Goal: Communication & Community: Answer question/provide support

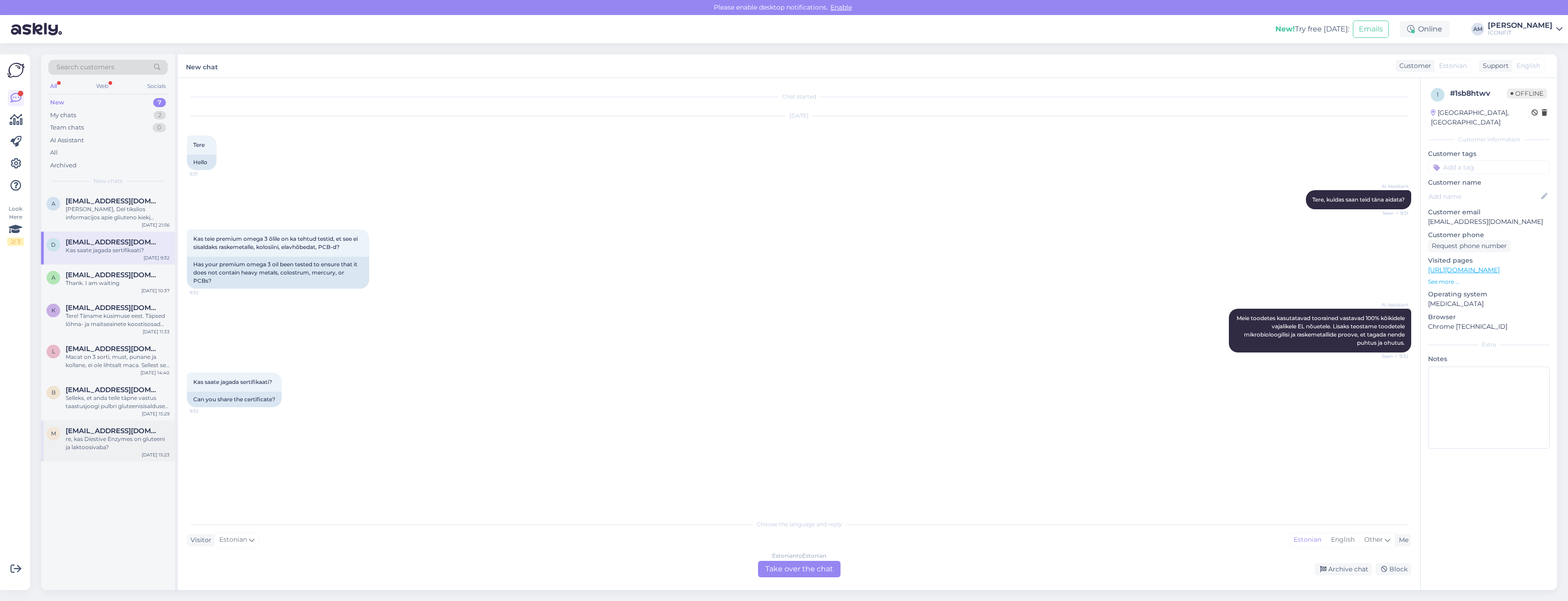
click at [99, 444] on div "re, kas Diestive Enzymes on gluteeni ja laktoosivaba?" at bounding box center [117, 443] width 104 height 16
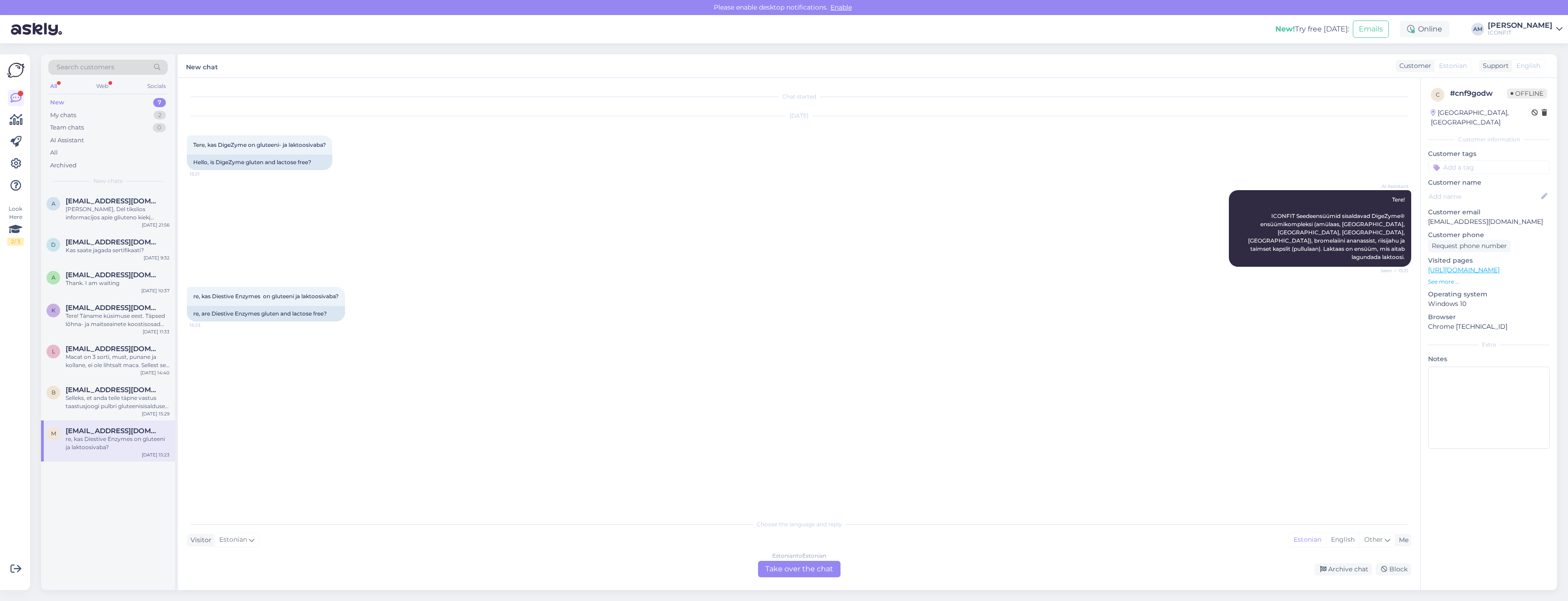
click at [789, 569] on div "Estonian to Estonian Take over the chat" at bounding box center [799, 569] width 82 height 16
paste textarea "1. No 2. Yes 3. We perform gluten testing on the production lines."
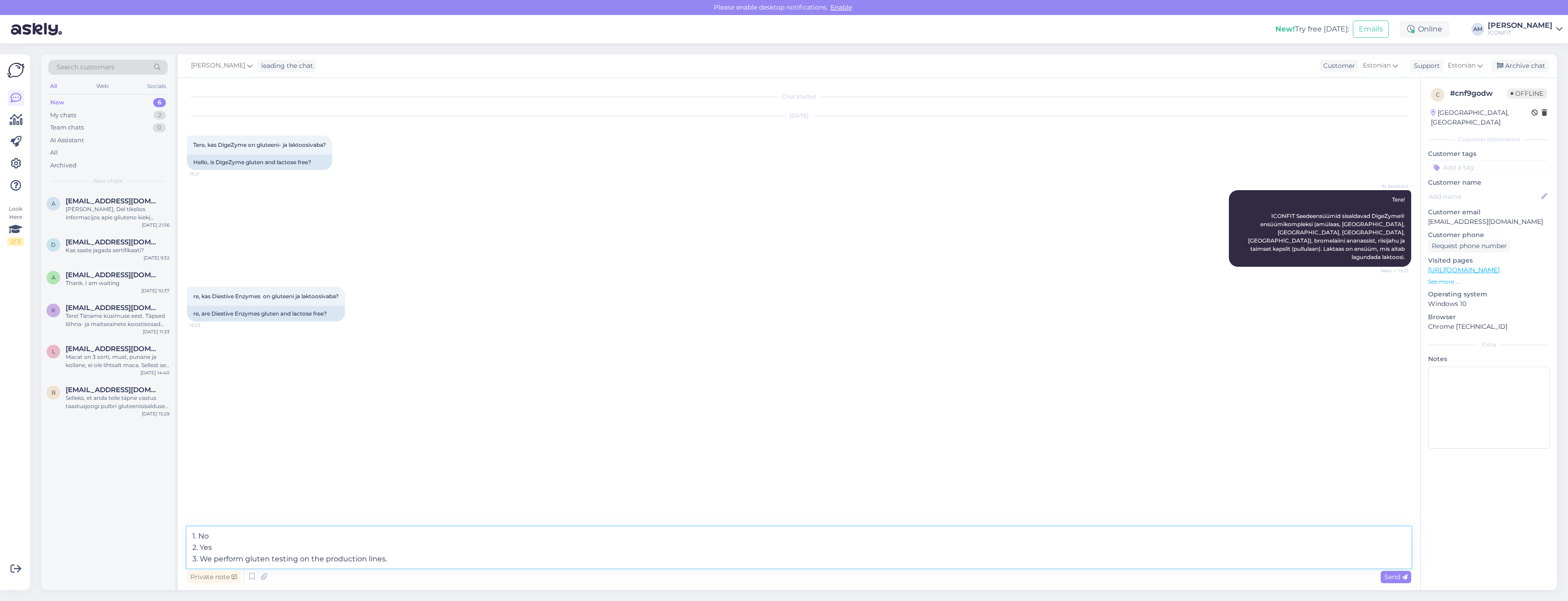
drag, startPoint x: 200, startPoint y: 557, endPoint x: 191, endPoint y: 537, distance: 21.9
click at [191, 537] on textarea "1. No 2. Yes 3. We perform gluten testing on the production lines." at bounding box center [799, 548] width 1224 height 42
click at [437, 559] on textarea "We perform gluten testing on the production lines." at bounding box center [799, 559] width 1224 height 19
drag, startPoint x: 394, startPoint y: 559, endPoint x: 542, endPoint y: 571, distance: 148.5
click at [539, 571] on div "We perform gluten testing on the production lines but there may be cross contam…" at bounding box center [799, 567] width 1224 height 36
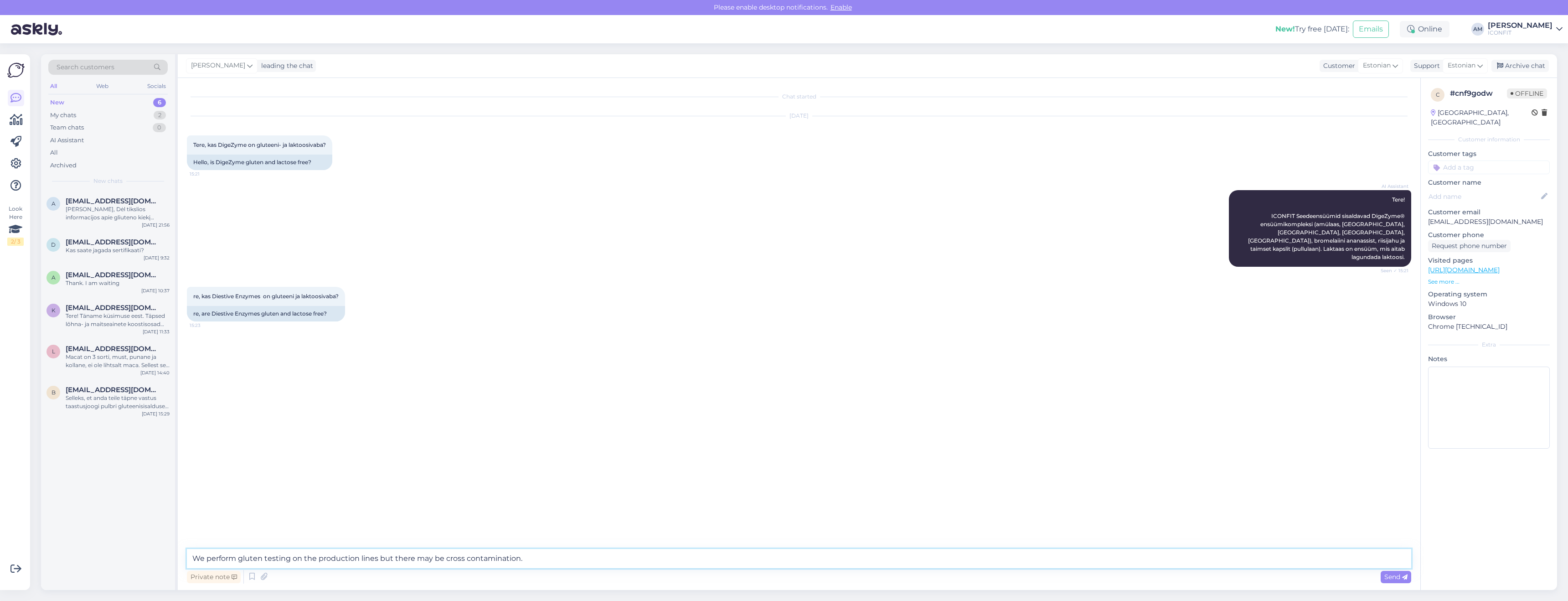
paste textarea "cross-contamination with gluten during manufacturing"
click at [394, 557] on textarea "We perform gluten testing on the production lines but cross-contamination with …" at bounding box center [799, 559] width 1224 height 19
drag, startPoint x: 517, startPoint y: 559, endPoint x: 506, endPoint y: 587, distance: 30.1
click at [516, 559] on textarea "We perform gluten testing on the production lines but there is always a small p…" at bounding box center [799, 559] width 1224 height 19
click at [727, 563] on textarea "We perform gluten testing on the production lines but there is always a small p…" at bounding box center [799, 559] width 1224 height 19
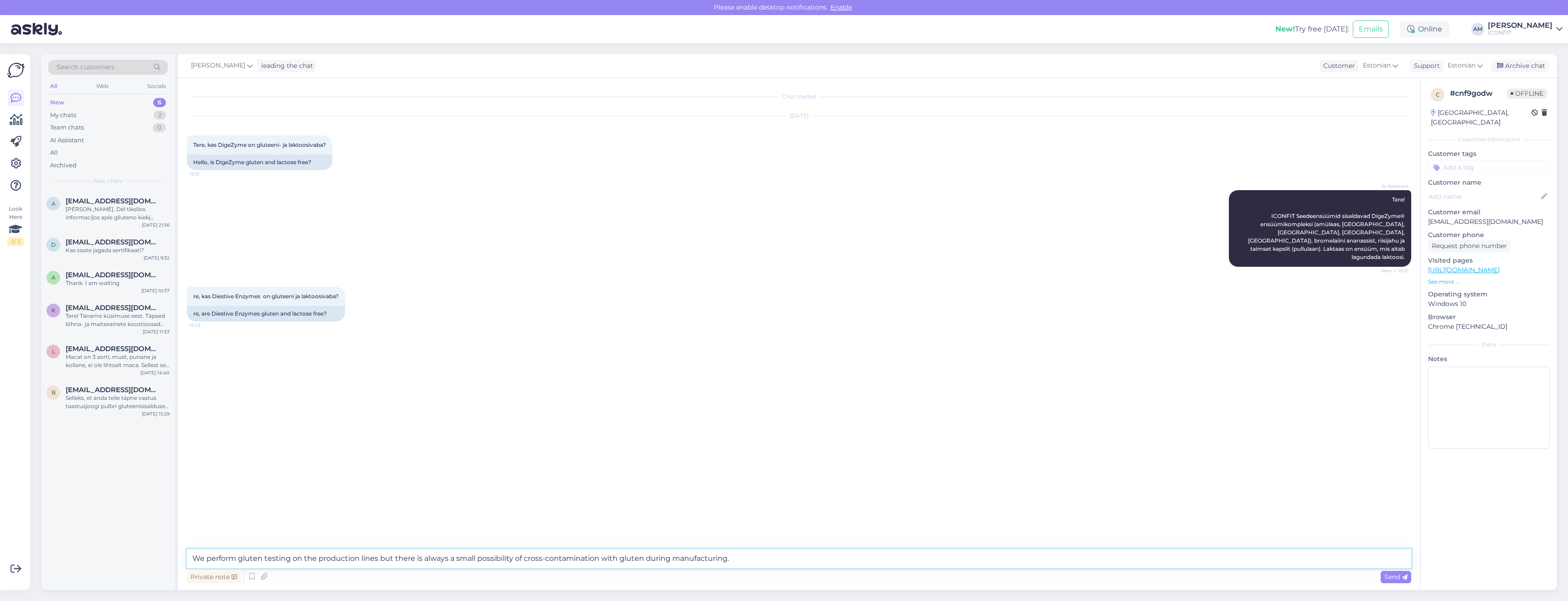
drag, startPoint x: 756, startPoint y: 560, endPoint x: 383, endPoint y: 537, distance: 373.7
click at [383, 537] on div "Chat started [DATE] Tere, kas DigeZyme on gluteeni- ja laktoosivaba? 15:21 Hell…" at bounding box center [799, 334] width 1243 height 512
type textarea "We perform gluten testing on the production lines but there is always a small p…"
click at [1395, 578] on span "Send" at bounding box center [1396, 577] width 23 height 8
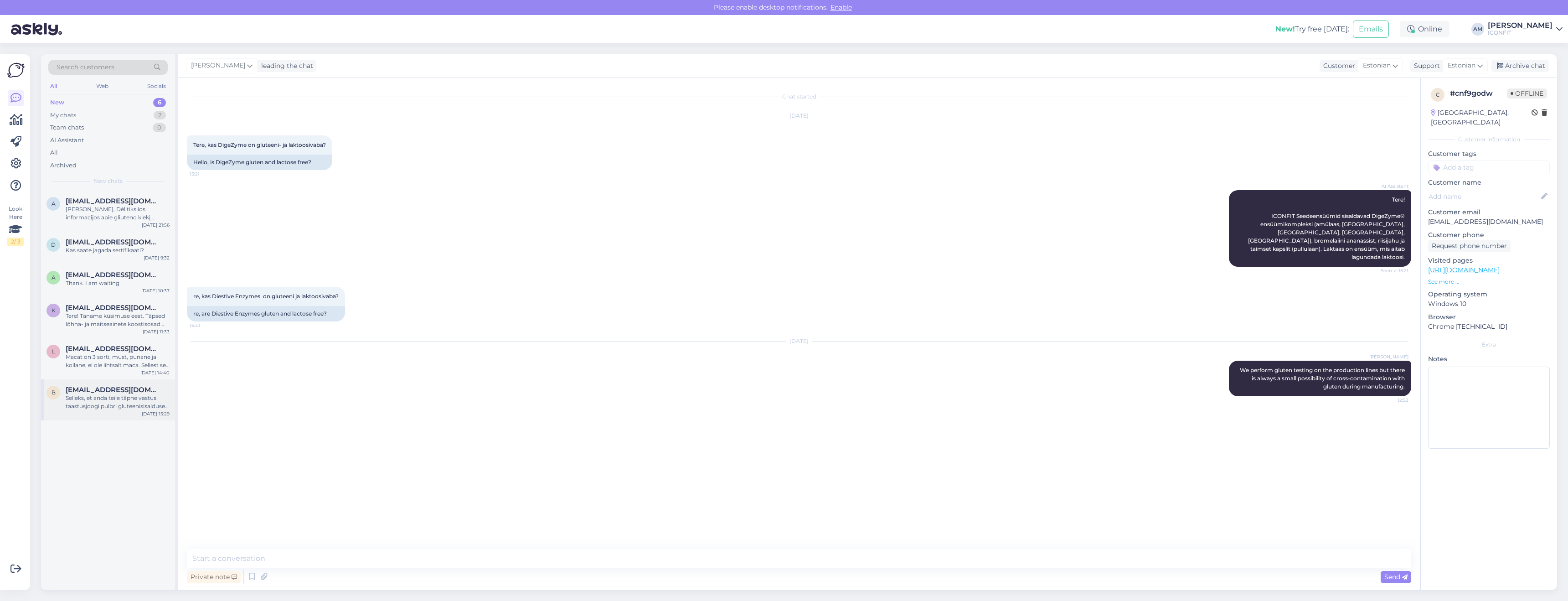
click at [106, 402] on div "Selleks, et anda teile täpne vastus taastusjoogi pulbri gluteenisisalduse kohta…" at bounding box center [117, 402] width 104 height 16
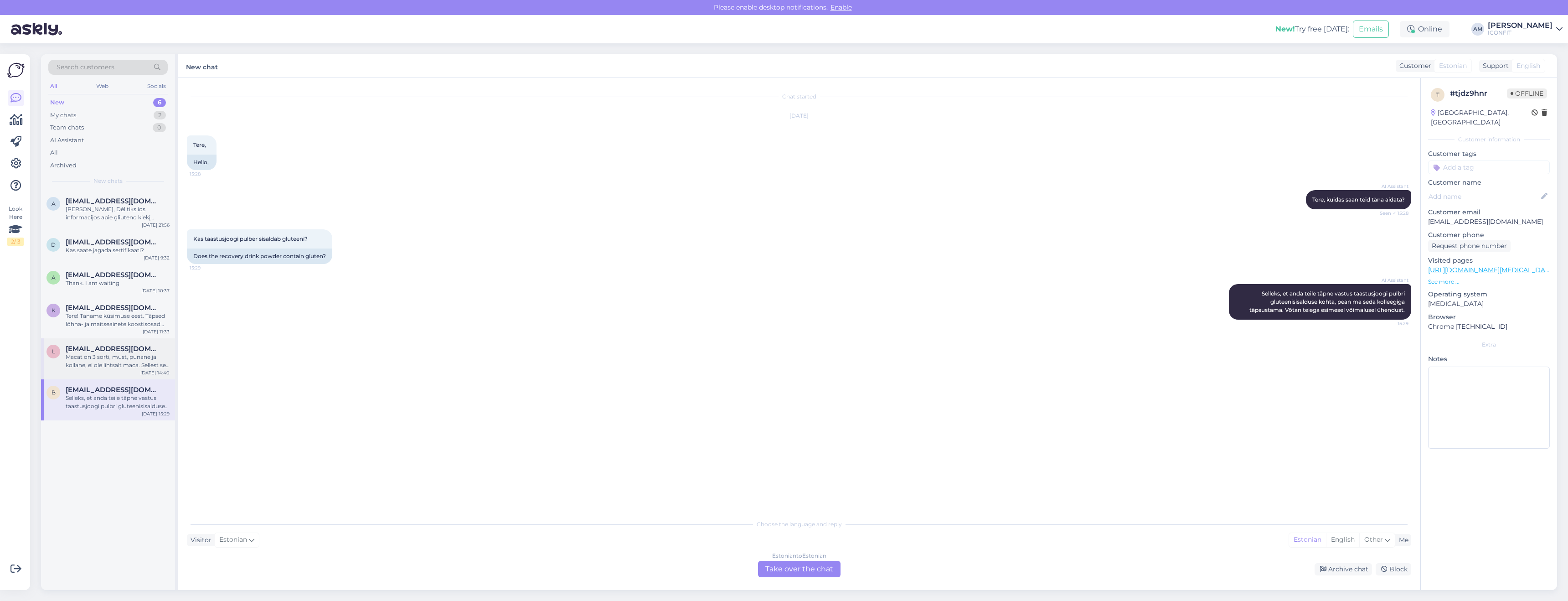
click at [114, 356] on div "Macat on 3 sorti, must, punane ja kollane, ei ole lihtsalt maca. Sellest see kü…" at bounding box center [117, 361] width 104 height 16
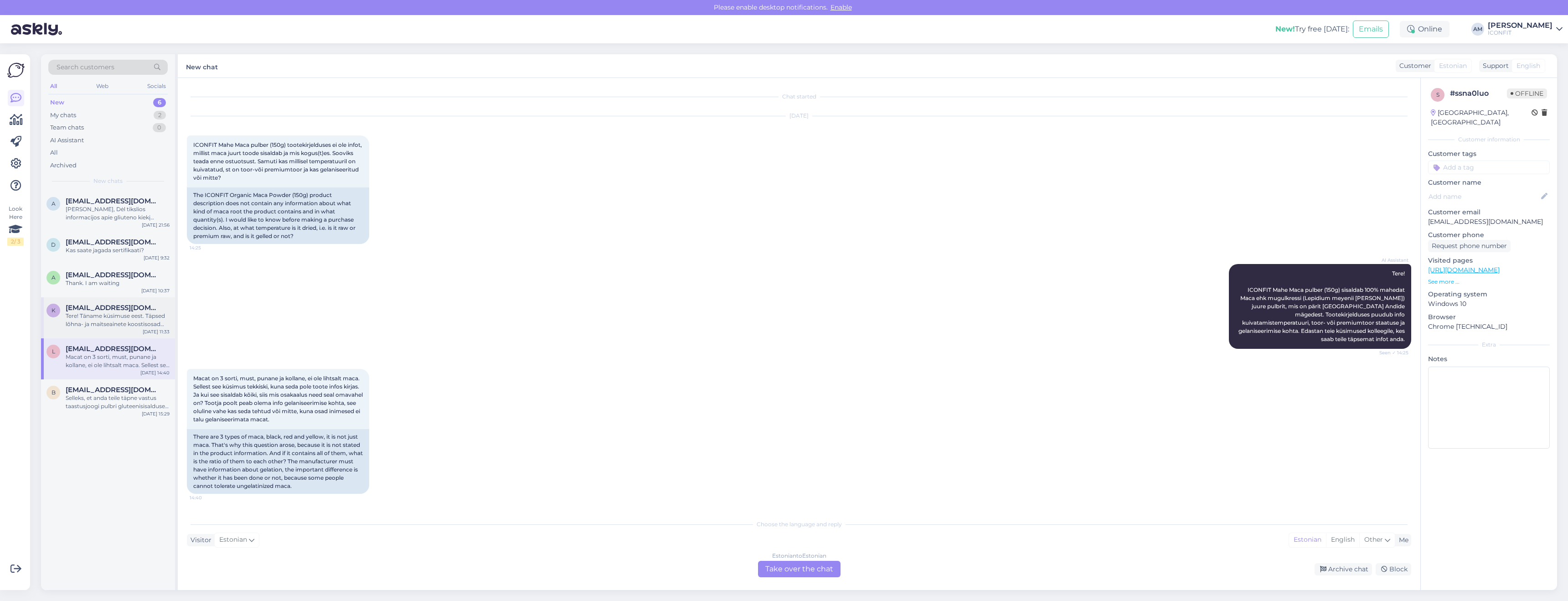
click at [122, 321] on div "Tere! Täname küsimuse eest. Täpsed lõhna- ja maitseainete koostisosad ICONFIT B…" at bounding box center [117, 320] width 104 height 16
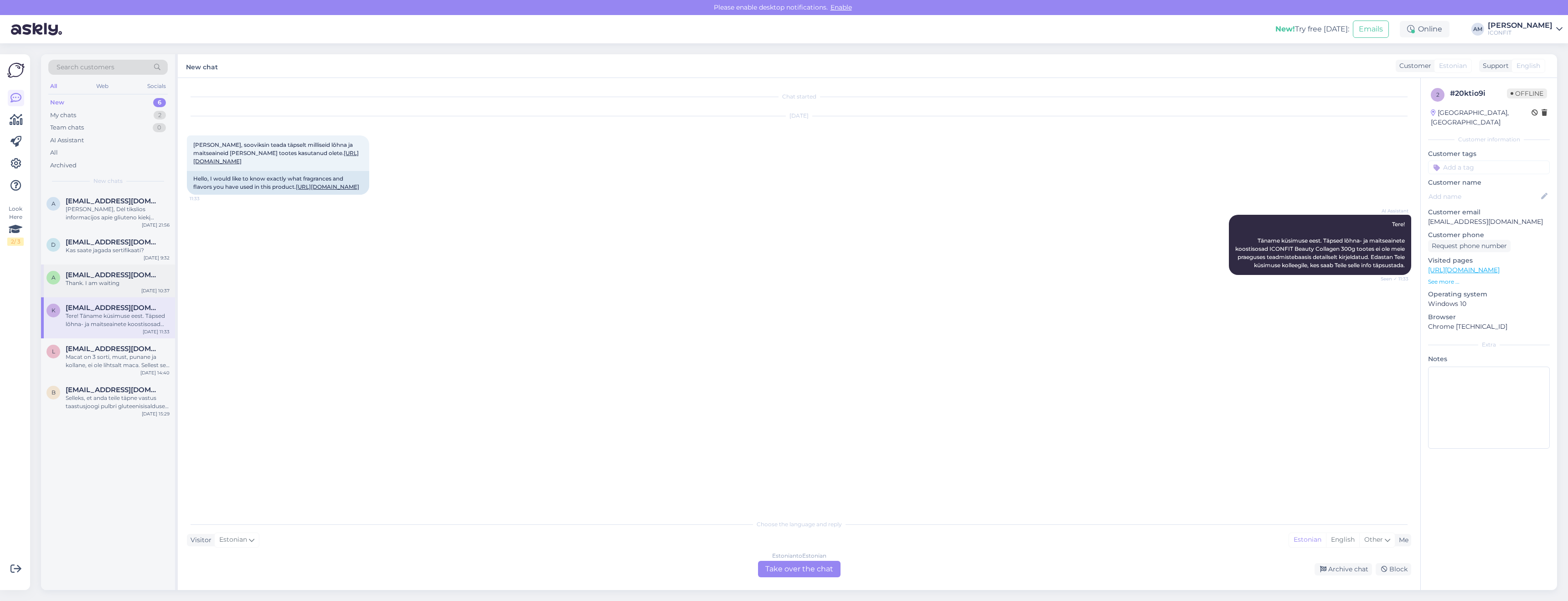
click at [113, 277] on span "[EMAIL_ADDRESS][DOMAIN_NAME]" at bounding box center [113, 275] width 95 height 8
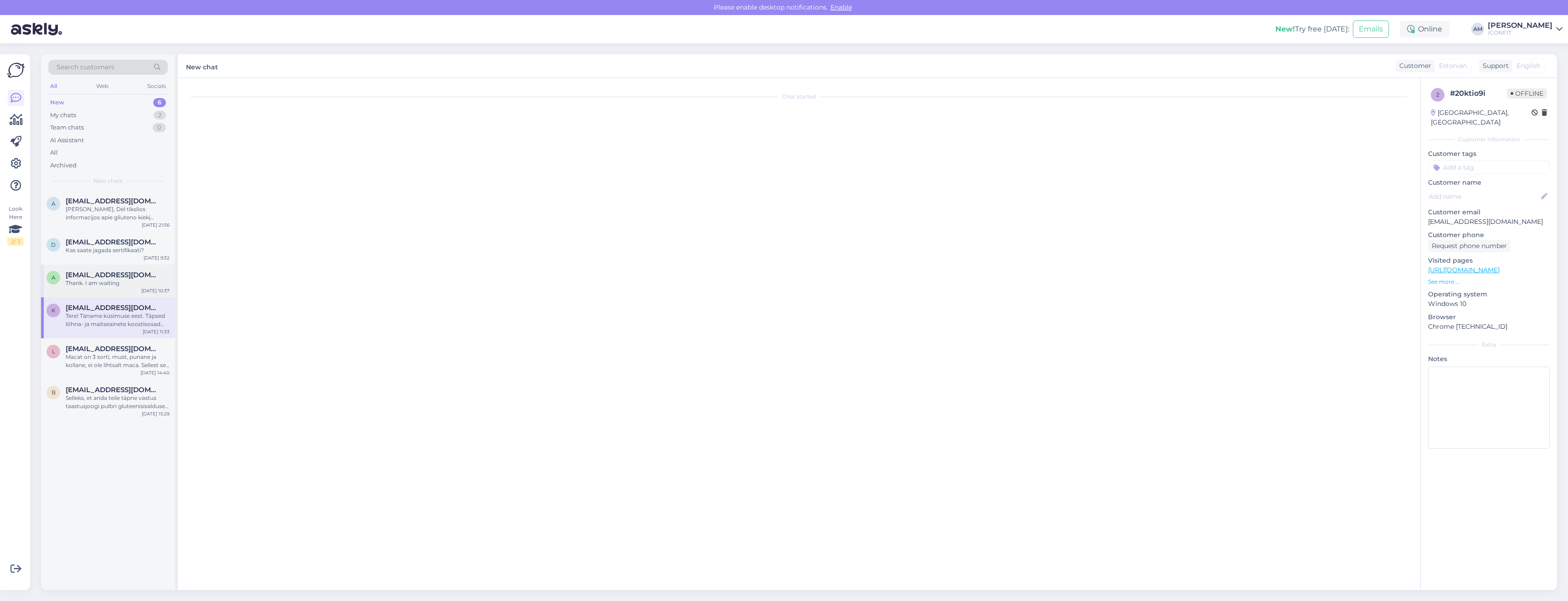
scroll to position [27, 0]
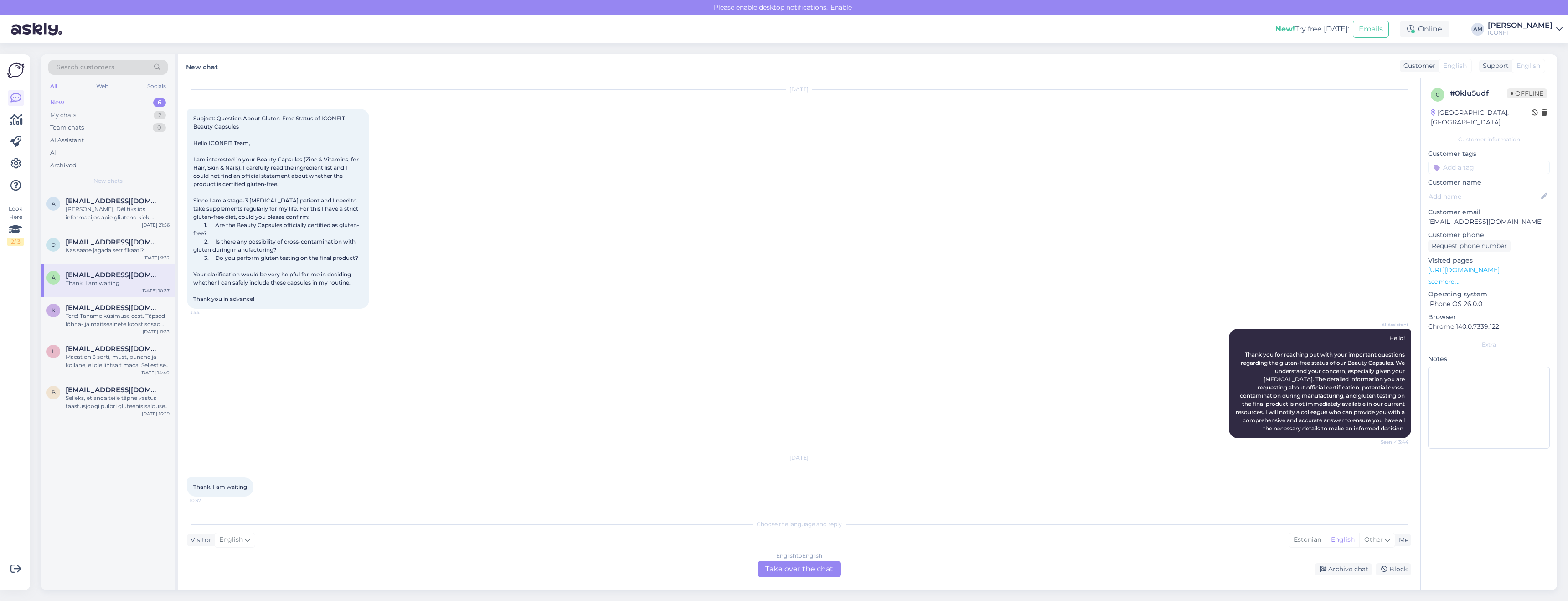
click at [779, 571] on div "English to English Take over the chat" at bounding box center [799, 569] width 82 height 16
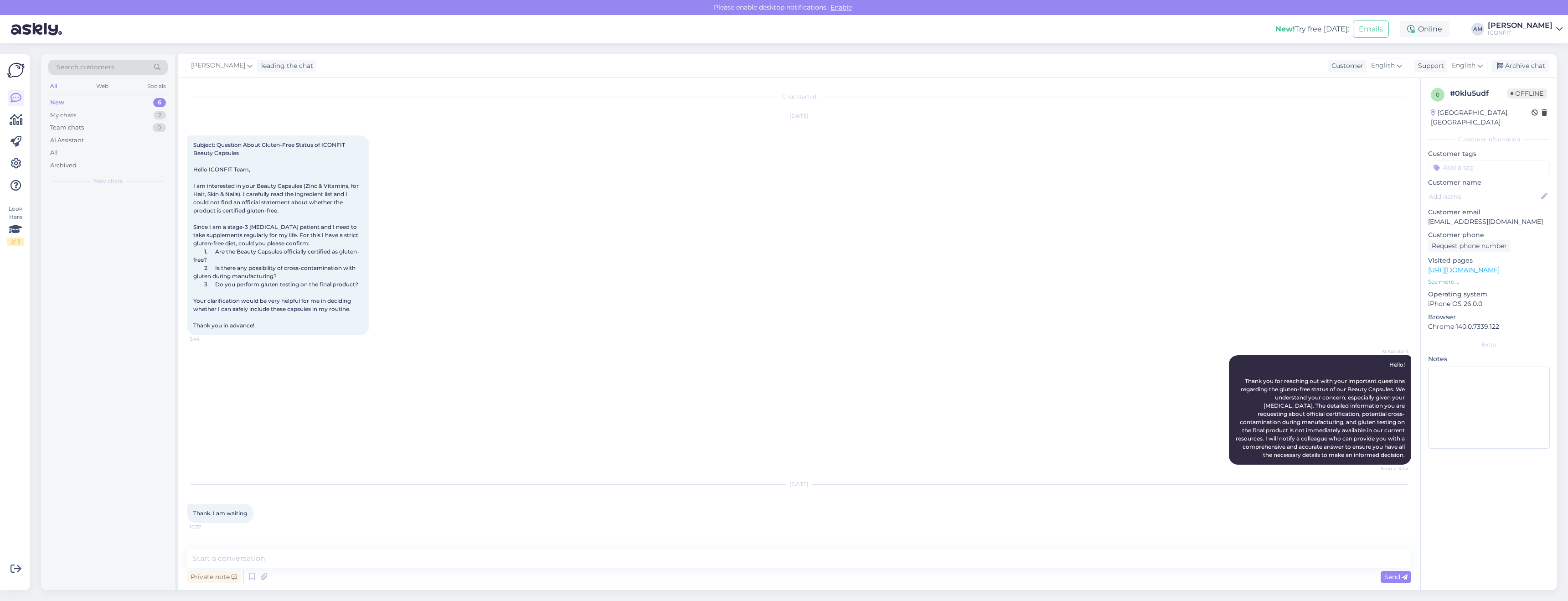
scroll to position [0, 0]
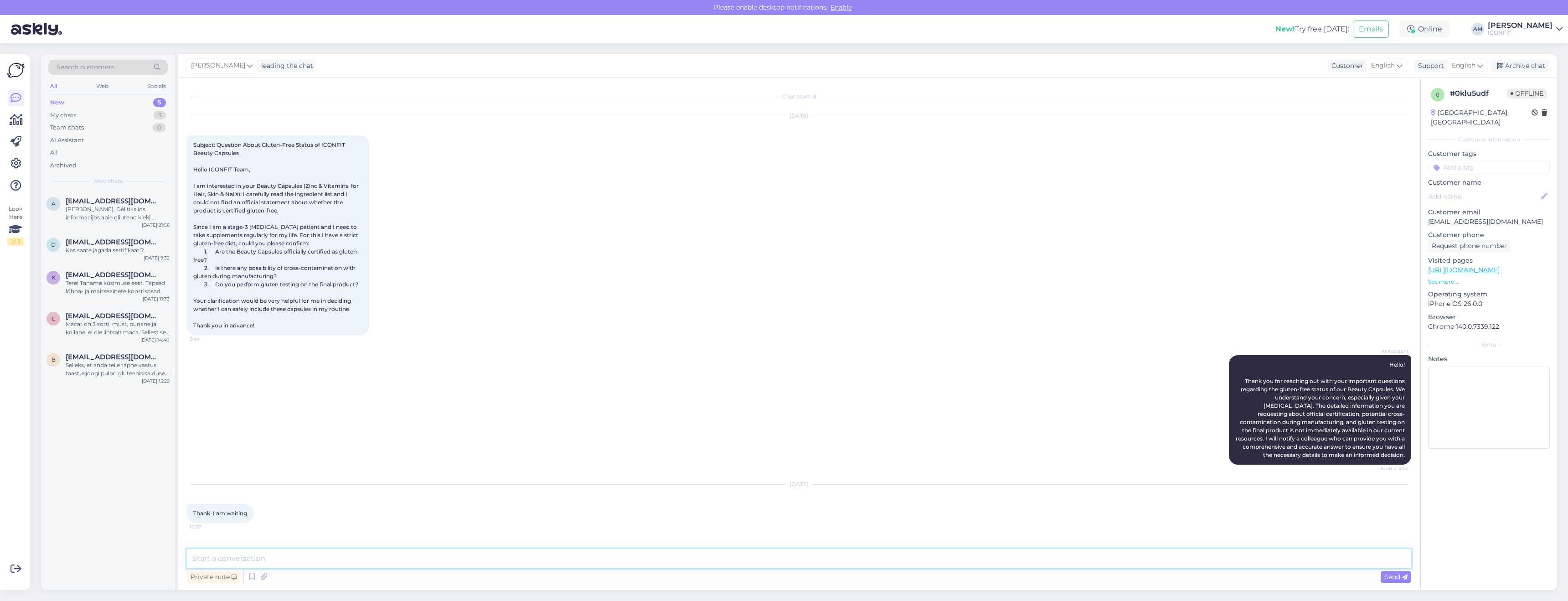
click at [556, 557] on textarea at bounding box center [799, 559] width 1224 height 19
paste textarea "We perform gluten testing on the production lines but there is always a small p…"
type textarea "We perform gluten testing on the production lines but there is always a small p…"
drag, startPoint x: 1381, startPoint y: 576, endPoint x: 1305, endPoint y: 548, distance: 81.0
click at [1381, 576] on div "Send" at bounding box center [1396, 577] width 30 height 13
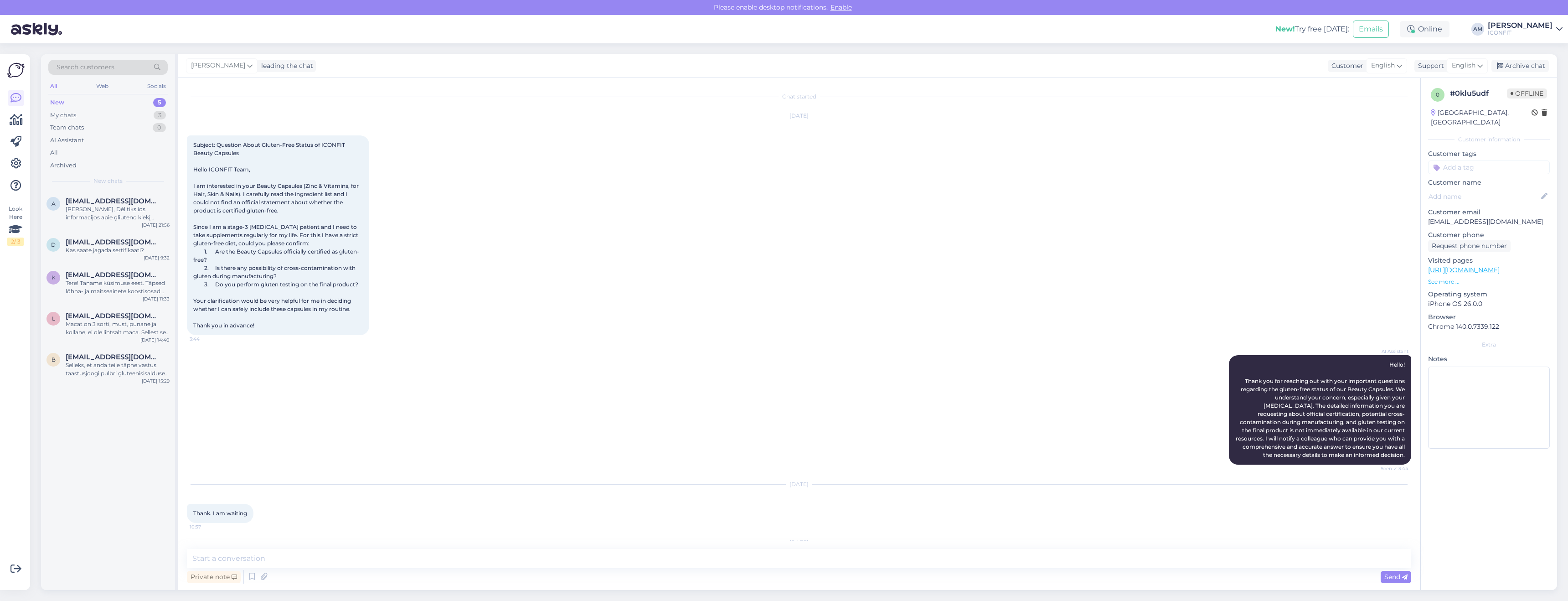
scroll to position [67, 0]
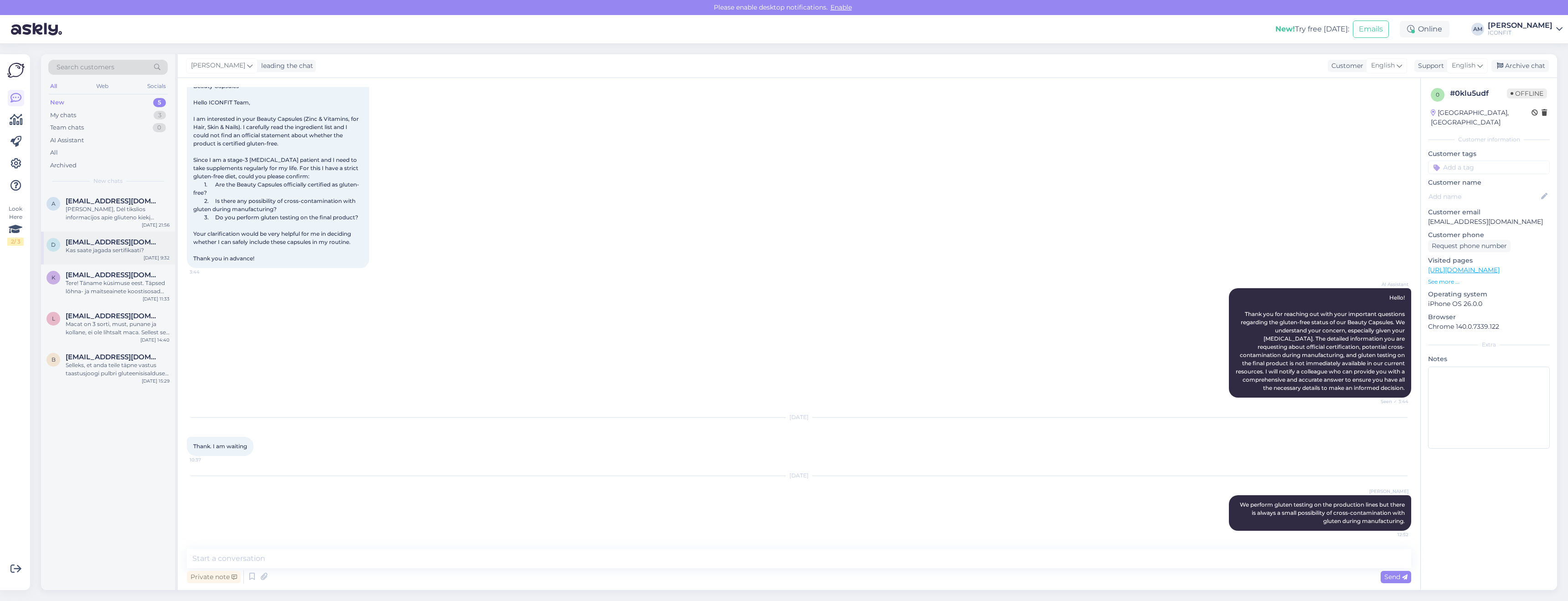
drag, startPoint x: 138, startPoint y: 246, endPoint x: 127, endPoint y: 236, distance: 14.9
click at [138, 246] on div "Kas saate jagada sertifikaati?" at bounding box center [117, 250] width 104 height 8
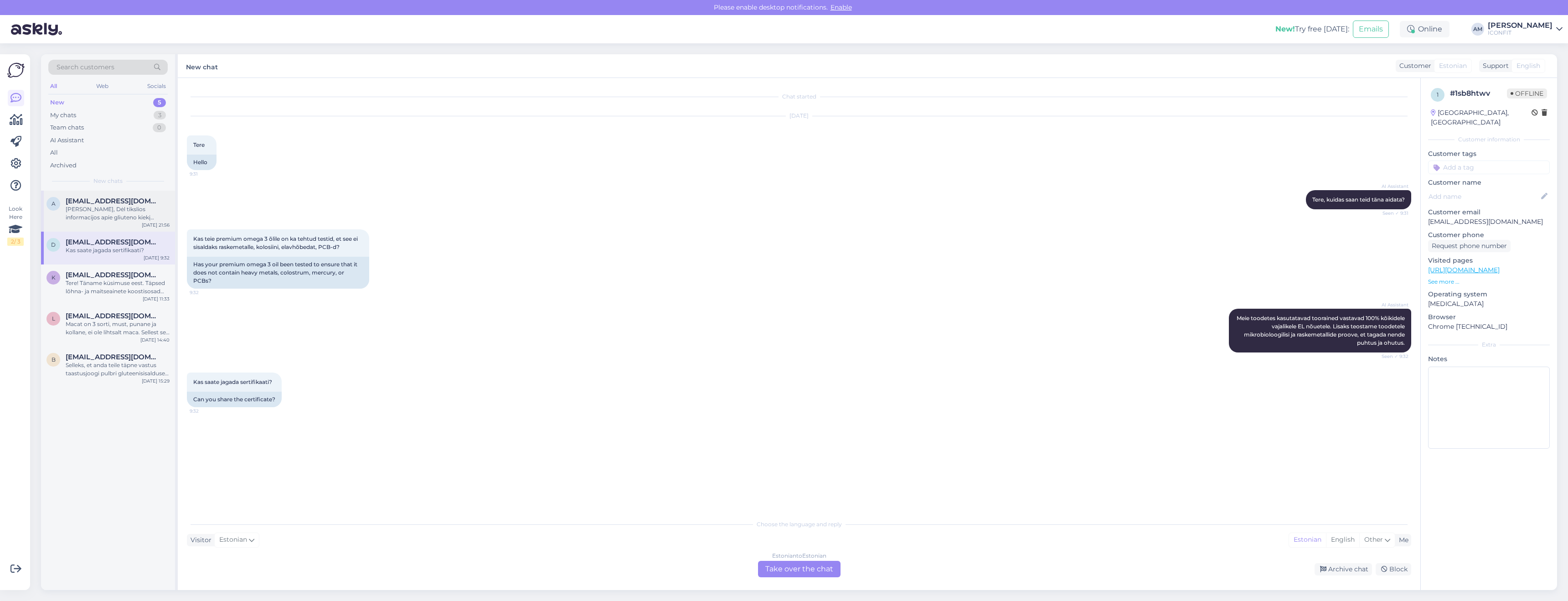
drag, startPoint x: 119, startPoint y: 220, endPoint x: 121, endPoint y: 228, distance: 8.2
click at [119, 221] on div "[PERSON_NAME], Dėl tikslios informacijos apie gliuteno kiekį ICONFIT inuline ir…" at bounding box center [117, 213] width 104 height 16
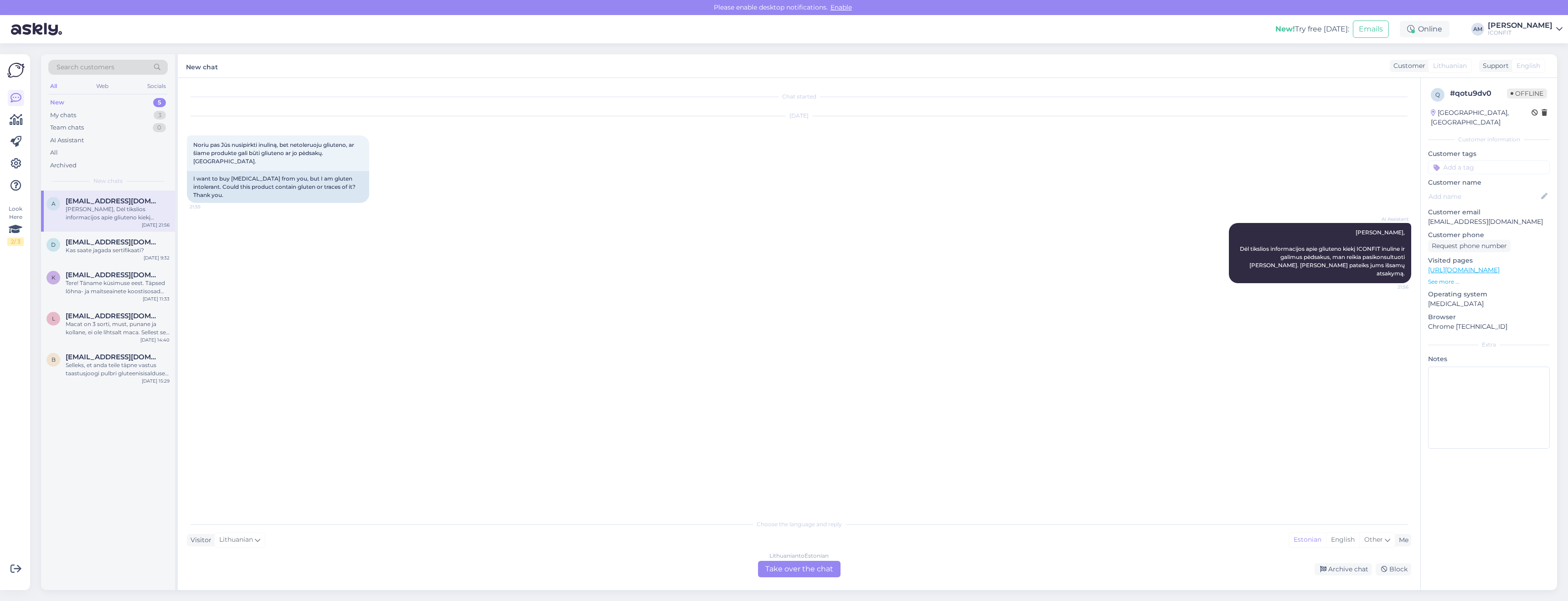
click at [811, 567] on div "Lithuanian to Estonian Take over the chat" at bounding box center [799, 569] width 82 height 16
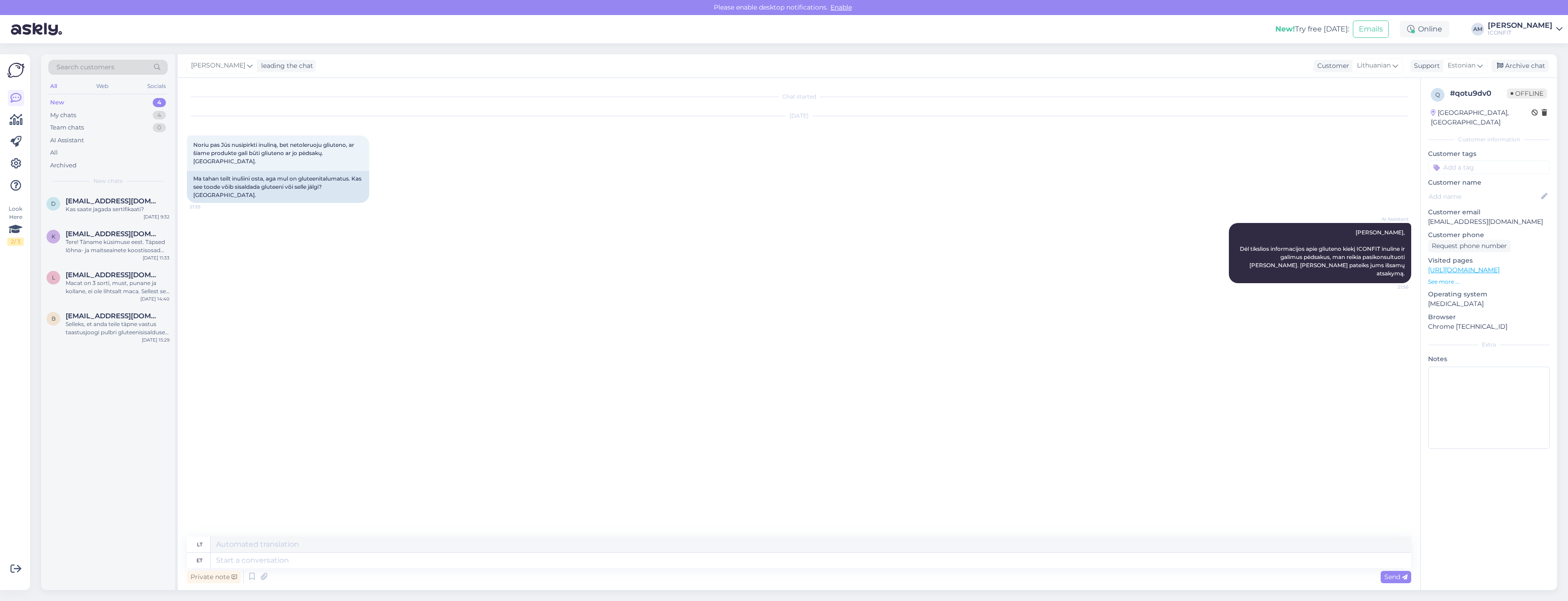
click at [515, 569] on div "Private note Send" at bounding box center [799, 576] width 1224 height 17
drag, startPoint x: 501, startPoint y: 562, endPoint x: 509, endPoint y: 562, distance: 8.0
click at [504, 562] on textarea at bounding box center [811, 560] width 1201 height 16
paste textarea "We perform gluten testing on the production lines but there is always a small p…"
type textarea "We perform gluten testing on the production lines but there is always a small p…"
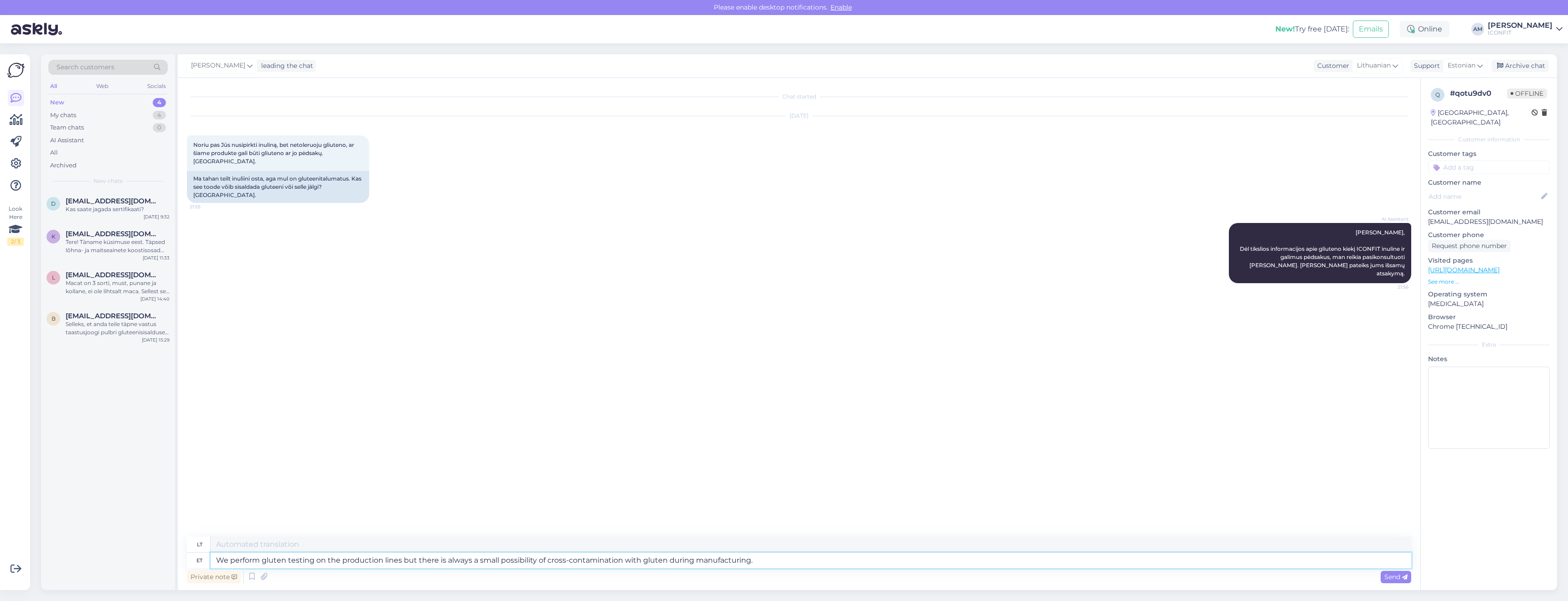
type textarea "Gamybos linijose atliekame glitimo tyrimus, tačiau gamybos metu visada yra nedi…"
type textarea "We perform gluten testing on the production lines but there is always a small p…"
drag, startPoint x: 1386, startPoint y: 575, endPoint x: 1367, endPoint y: 569, distance: 19.9
click at [1386, 575] on span "Send" at bounding box center [1396, 577] width 23 height 8
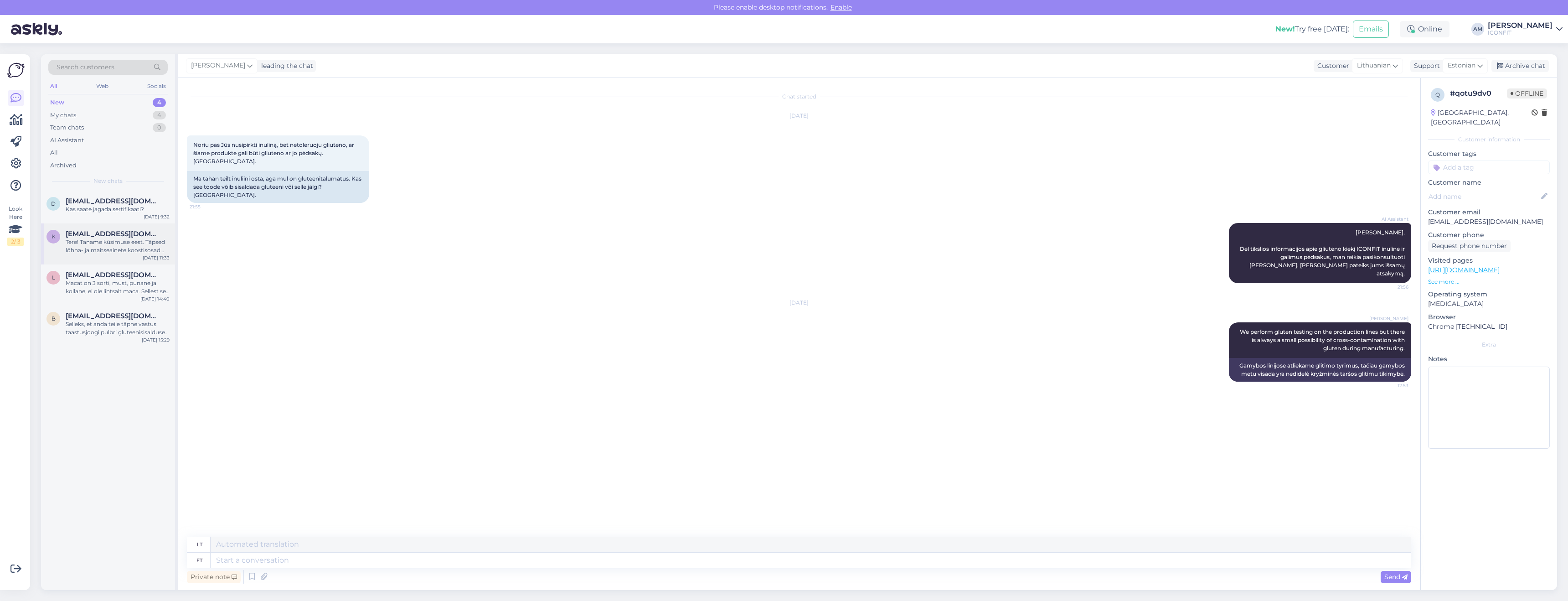
click at [109, 252] on div "Tere! Täname küsimuse eest. Täpsed lõhna- ja maitseainete koostisosad ICONFIT B…" at bounding box center [117, 246] width 104 height 16
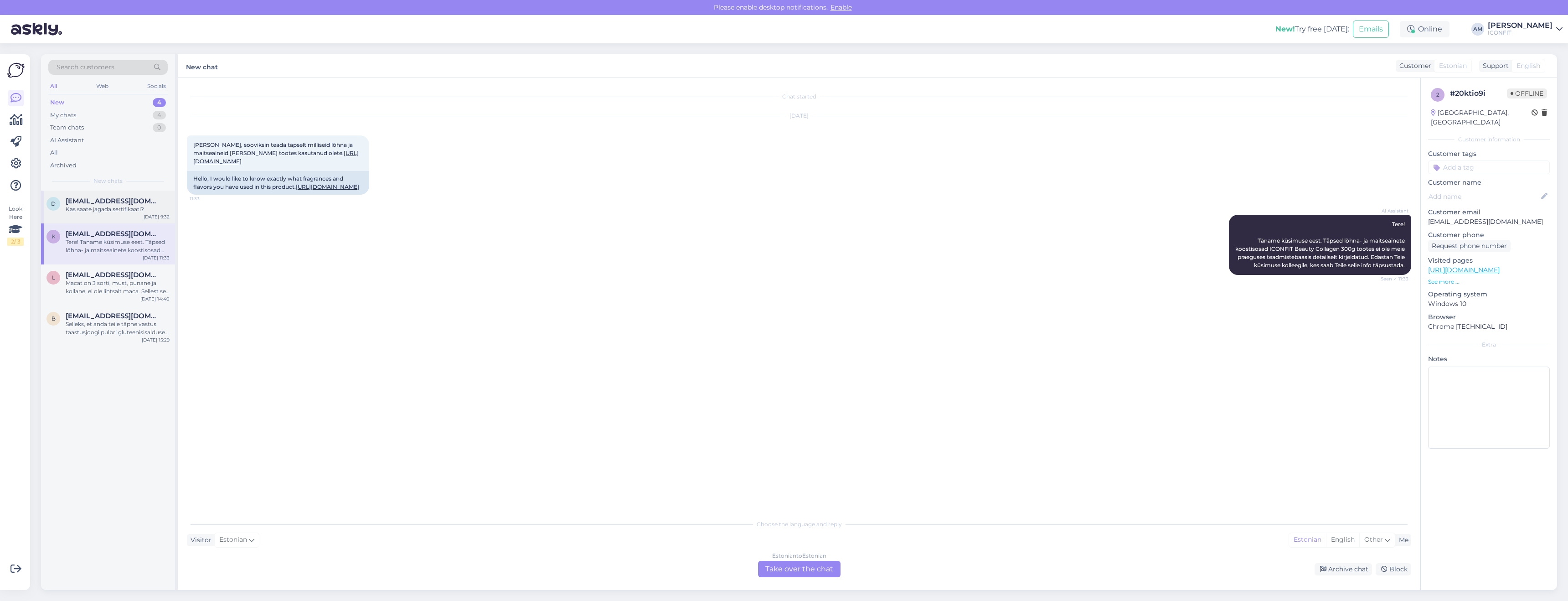
click at [129, 212] on div "Kas saate jagada sertifikaati?" at bounding box center [117, 208] width 104 height 8
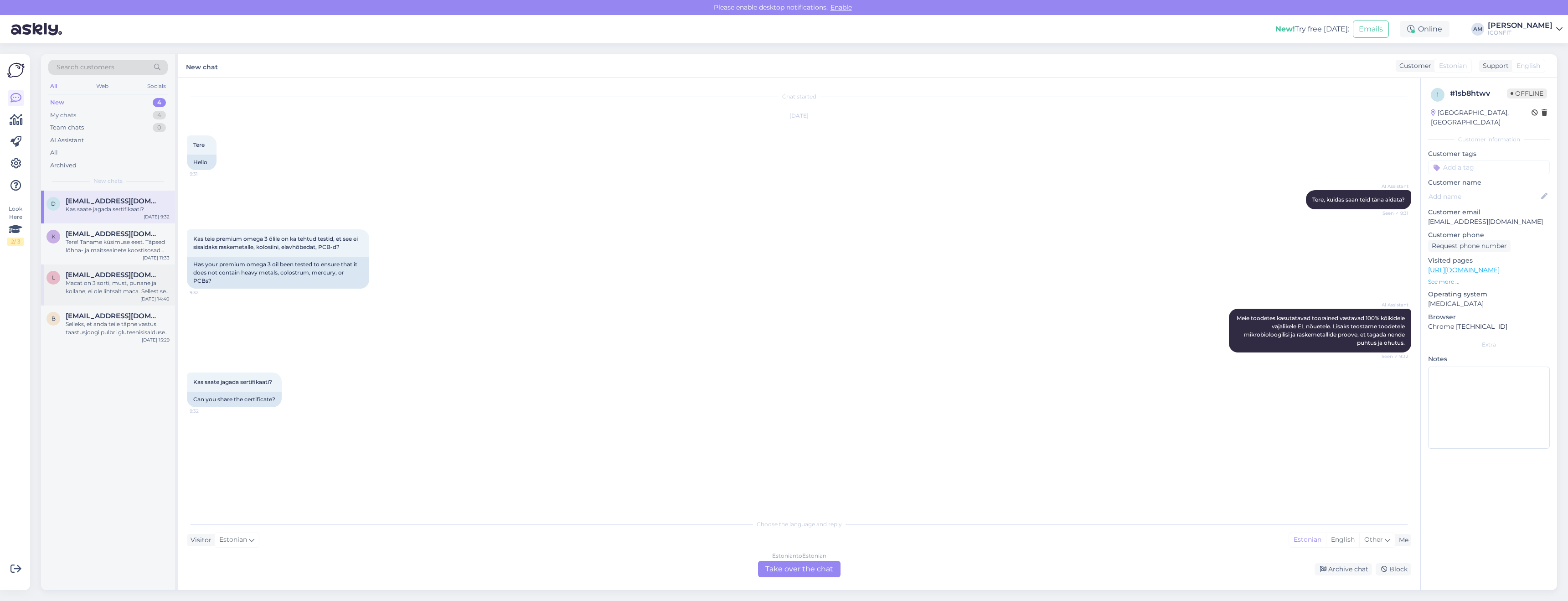
click at [88, 298] on div "l [EMAIL_ADDRESS][DOMAIN_NAME] Macat on 3 sorti, must, punane ja kollane, ei ol…" at bounding box center [108, 284] width 134 height 41
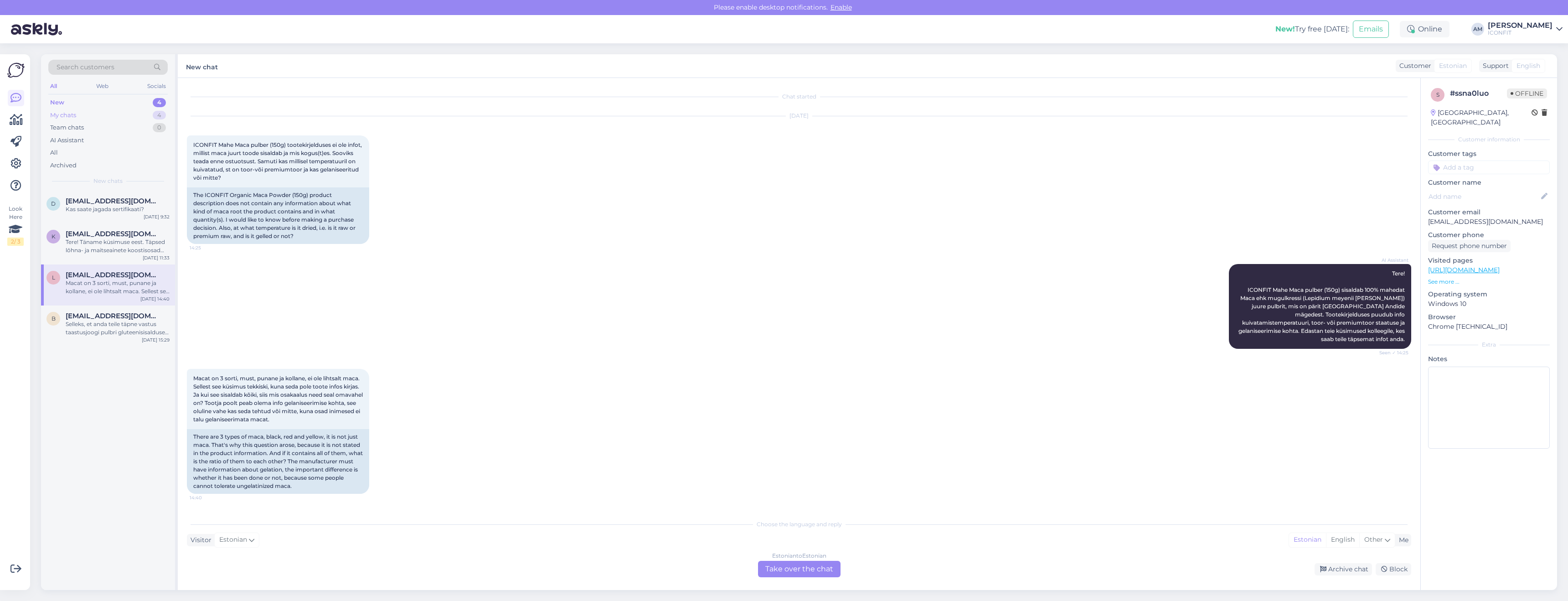
click at [93, 120] on div "My chats 4" at bounding box center [108, 115] width 119 height 13
click at [85, 101] on div "New 4" at bounding box center [108, 102] width 119 height 13
click at [112, 215] on div "D [EMAIL_ADDRESS][DOMAIN_NAME] Kas saate jagada sertifikaati? [DATE] 9:32" at bounding box center [108, 207] width 134 height 33
